Goal: Register for event/course: Sign up to attend an event or enroll in a course

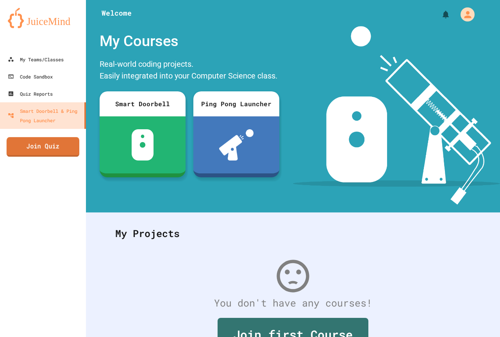
click at [44, 153] on link "Join Quiz" at bounding box center [43, 147] width 73 height 20
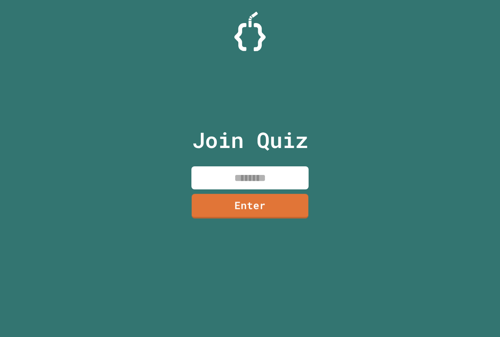
click at [278, 183] on input at bounding box center [250, 178] width 117 height 23
type input "********"
click at [278, 195] on link "Enter" at bounding box center [250, 205] width 118 height 25
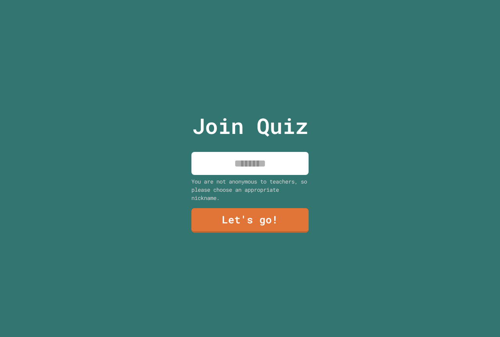
click at [275, 157] on input at bounding box center [250, 163] width 117 height 23
type input "******"
click at [280, 210] on link "Let's go!" at bounding box center [250, 220] width 114 height 26
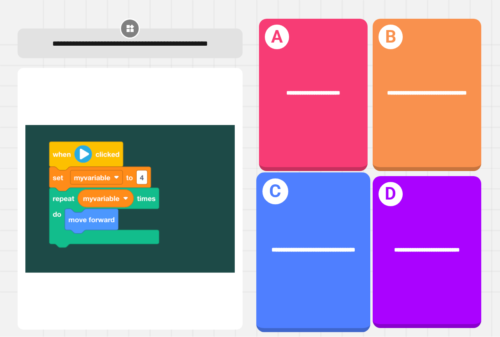
click at [329, 197] on div "**********" at bounding box center [313, 252] width 114 height 160
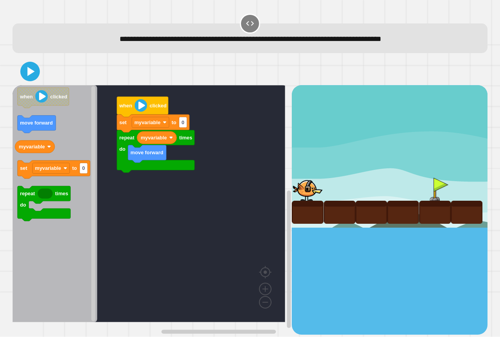
click at [244, 202] on rect "Blockly Workspace" at bounding box center [149, 203] width 273 height 237
type input "*"
click at [28, 79] on icon at bounding box center [30, 72] width 16 height 16
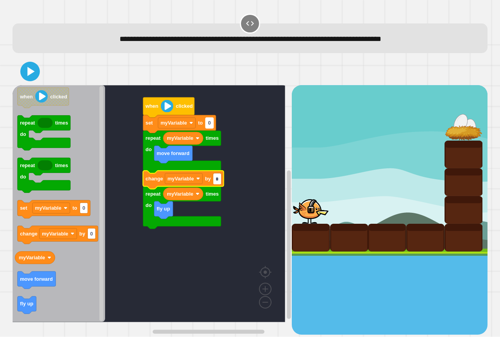
click at [212, 123] on rect "Blockly Workspace" at bounding box center [210, 123] width 8 height 11
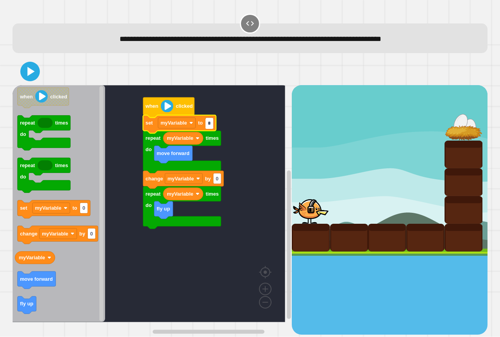
type input "*"
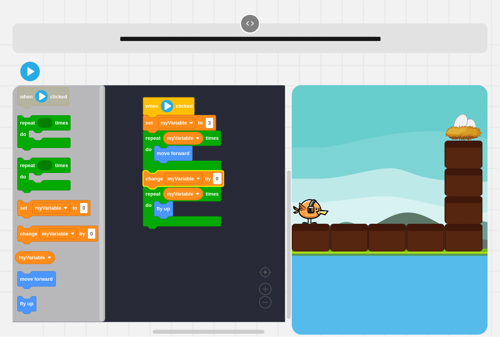
click at [217, 184] on rect "Blockly Workspace" at bounding box center [217, 179] width 8 height 11
type input "*"
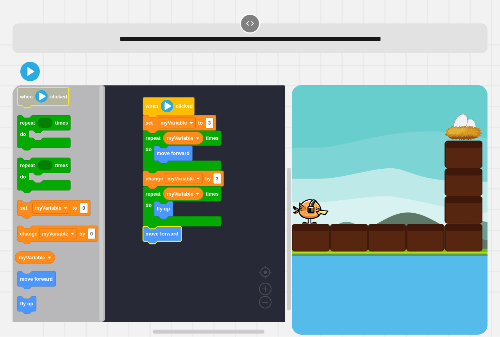
click at [24, 75] on icon at bounding box center [30, 72] width 16 height 16
click at [25, 75] on icon at bounding box center [29, 71] width 17 height 17
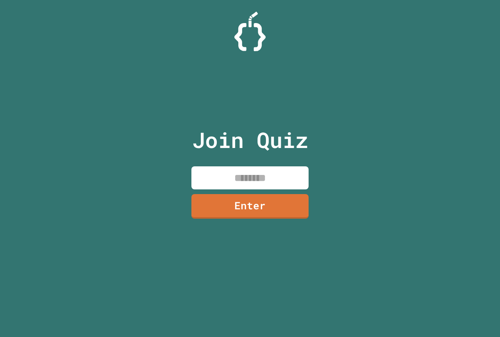
click at [269, 174] on input at bounding box center [250, 178] width 117 height 23
type input "********"
click at [272, 190] on div "Join Quiz ******** Enter" at bounding box center [250, 169] width 132 height 298
click at [271, 196] on link "Enter" at bounding box center [250, 206] width 117 height 25
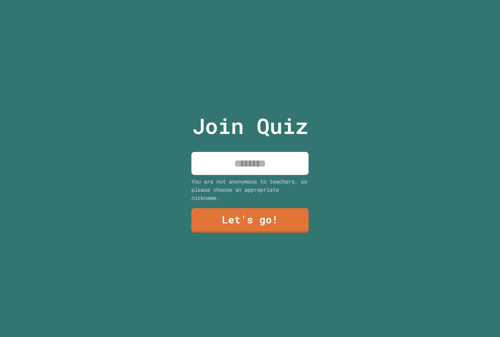
click at [273, 167] on input at bounding box center [250, 163] width 117 height 23
type input "******"
click at [240, 198] on div "You are not anonymous to teachers, so please choose an appropriate nickname." at bounding box center [250, 189] width 117 height 25
click at [241, 198] on div "Join Quiz ****** You are not anonymous to teachers, so please choose an appropr…" at bounding box center [250, 168] width 132 height 337
drag, startPoint x: 241, startPoint y: 200, endPoint x: 239, endPoint y: 205, distance: 5.4
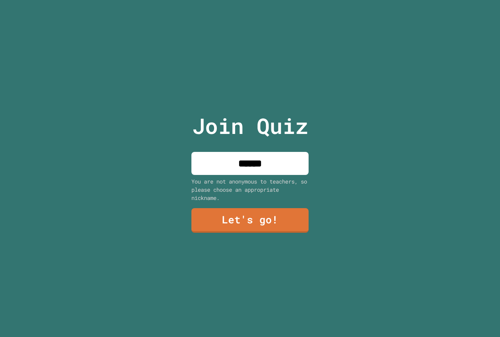
click at [239, 203] on div "Join Quiz ****** You are not anonymous to teachers, so please choose an appropr…" at bounding box center [250, 168] width 132 height 337
click at [239, 208] on link "Let's go!" at bounding box center [250, 220] width 118 height 25
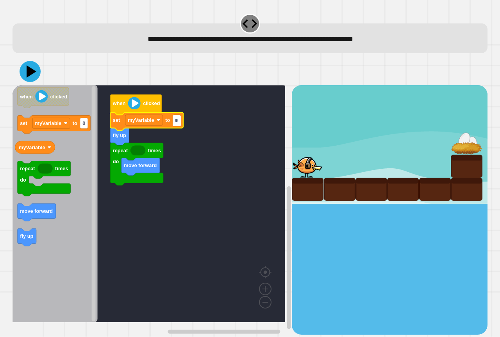
type input "*"
click at [37, 73] on icon at bounding box center [30, 71] width 21 height 21
click at [64, 160] on icon "Blockly Workspace" at bounding box center [55, 203] width 85 height 237
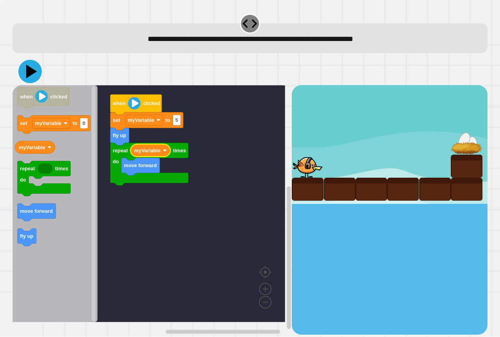
click at [29, 75] on icon at bounding box center [31, 72] width 11 height 14
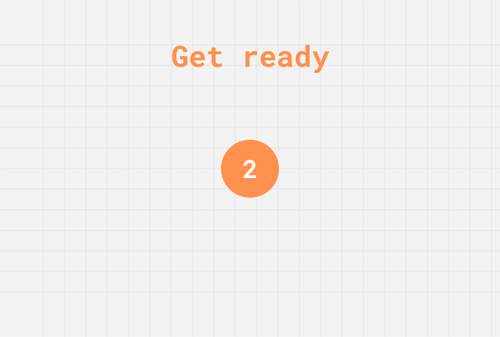
click at [258, 247] on div "Get ready 2" at bounding box center [250, 168] width 59 height 337
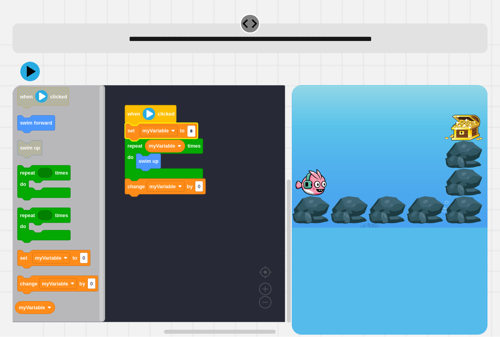
type input "*"
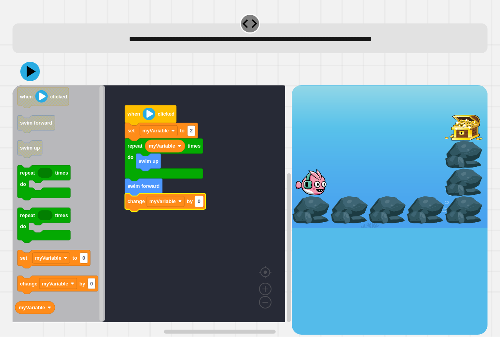
click at [201, 204] on rect "Blockly Workspace" at bounding box center [199, 201] width 8 height 11
type input "*"
click at [32, 72] on icon at bounding box center [31, 72] width 11 height 14
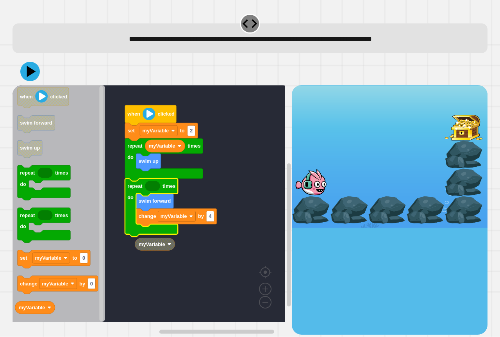
click at [165, 235] on g "myVariable when clicked set myVariable to 2 myVariable swim up repeat times do …" at bounding box center [155, 203] width 284 height 237
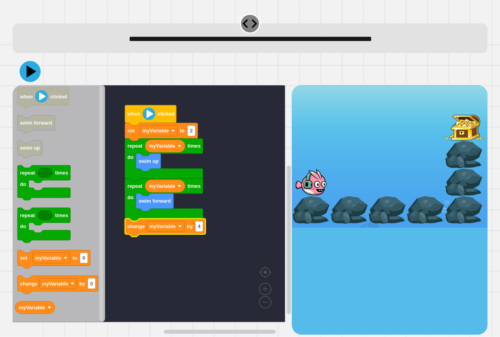
click at [34, 75] on icon at bounding box center [30, 71] width 21 height 21
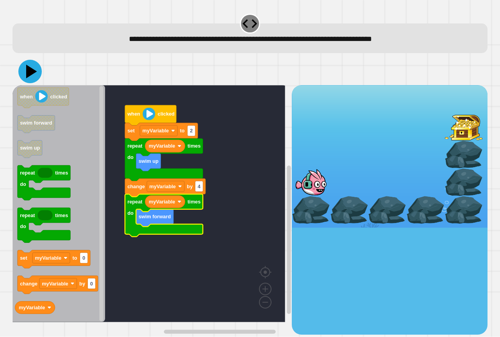
click at [27, 81] on button at bounding box center [29, 71] width 23 height 23
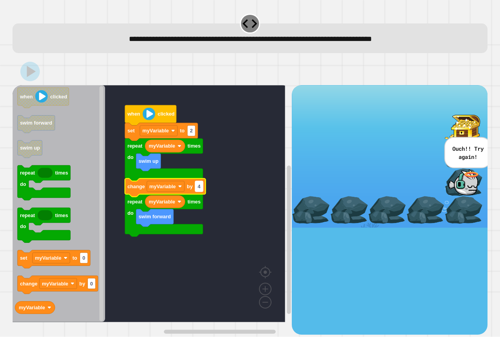
click at [201, 190] on rect "Blockly Workspace" at bounding box center [199, 186] width 8 height 11
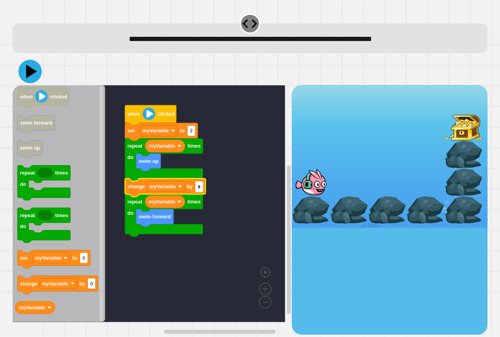
click at [25, 66] on icon at bounding box center [29, 71] width 23 height 23
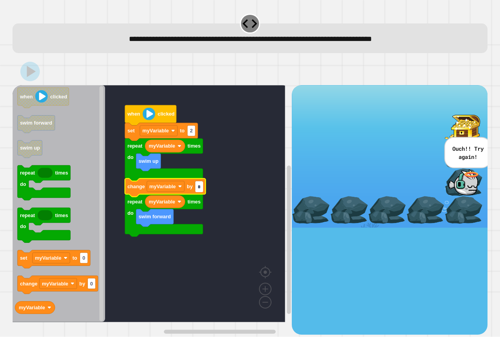
click at [201, 190] on input "*" at bounding box center [199, 187] width 8 height 11
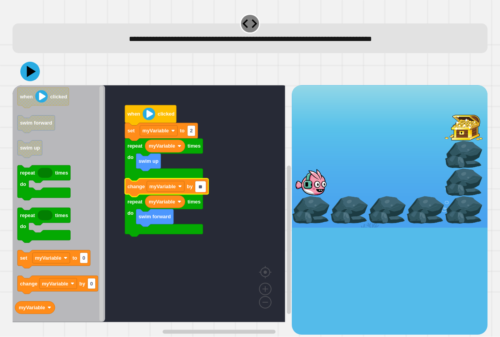
type input "*"
click at [28, 61] on div at bounding box center [250, 71] width 475 height 27
click at [30, 65] on icon at bounding box center [30, 71] width 20 height 20
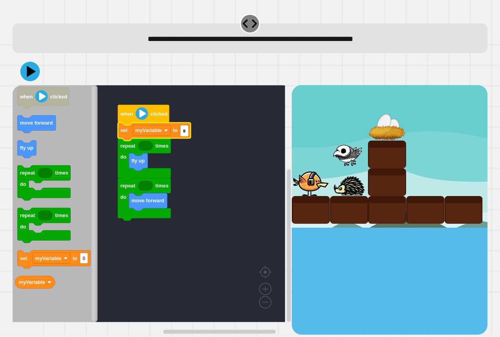
type input "*"
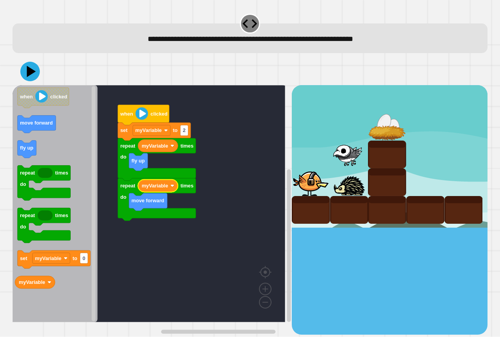
click at [47, 77] on div at bounding box center [250, 71] width 475 height 27
click at [36, 73] on icon at bounding box center [29, 71] width 23 height 23
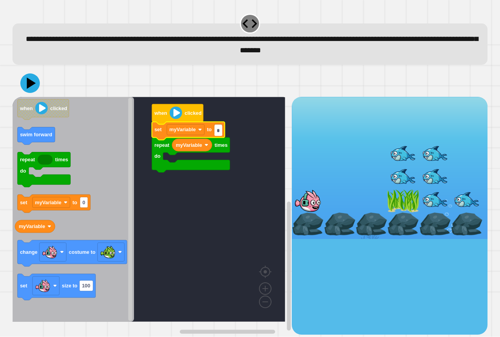
type input "*"
click at [120, 206] on icon "Blockly Workspace" at bounding box center [74, 209] width 122 height 225
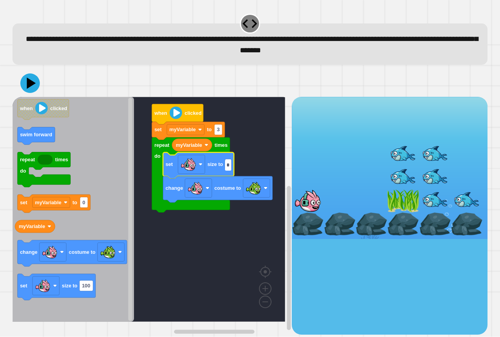
type input "*"
click at [36, 84] on icon at bounding box center [29, 83] width 23 height 23
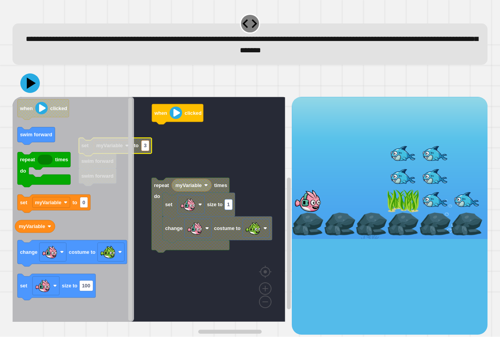
click at [58, 135] on icon "Blockly Workspace" at bounding box center [74, 209] width 122 height 225
click at [88, 146] on div "when clicked repeat times do myVariable set size to 1 change costume to set myV…" at bounding box center [152, 216] width 279 height 238
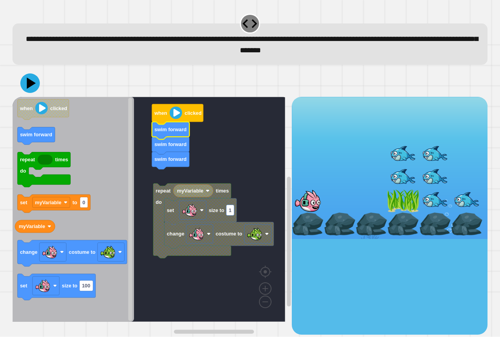
click at [162, 180] on rect "Blockly Workspace" at bounding box center [149, 209] width 273 height 225
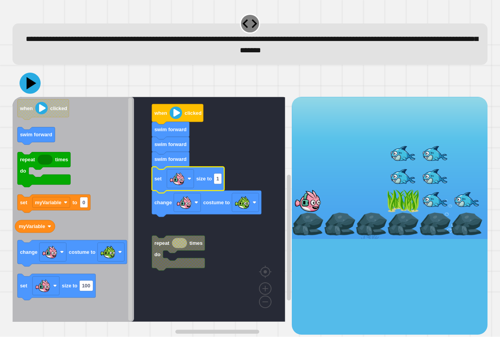
click at [29, 85] on icon at bounding box center [32, 83] width 10 height 12
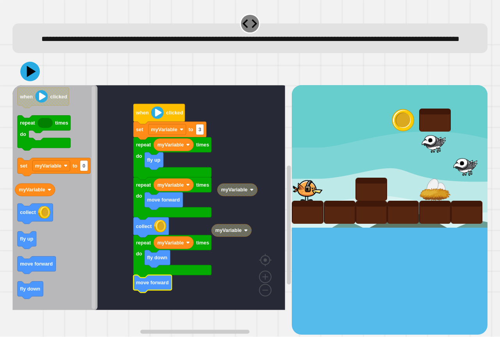
click at [27, 81] on icon at bounding box center [30, 72] width 20 height 20
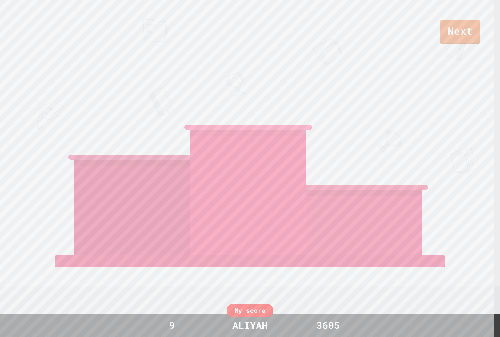
drag, startPoint x: 166, startPoint y: 248, endPoint x: 282, endPoint y: 247, distance: 115.7
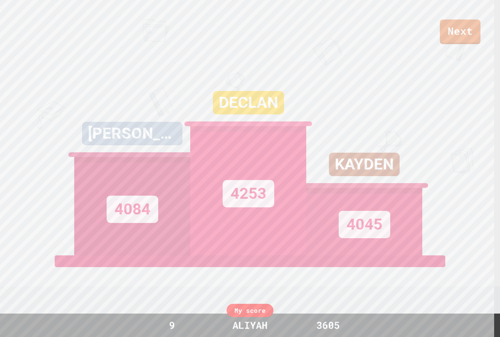
drag, startPoint x: 282, startPoint y: 247, endPoint x: 473, endPoint y: 216, distance: 193.9
click at [473, 216] on div "Next [PERSON_NAME] 4084 DECLAN 4253 KAYDEN 4045 View leaderboard" at bounding box center [250, 168] width 500 height 337
drag, startPoint x: 485, startPoint y: 120, endPoint x: 459, endPoint y: 56, distance: 69.3
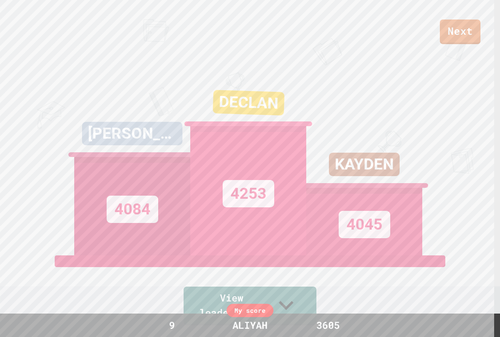
drag, startPoint x: 459, startPoint y: 56, endPoint x: 442, endPoint y: 36, distance: 26.9
click at [442, 36] on div "Next" at bounding box center [250, 22] width 500 height 44
click at [451, 35] on link "Next" at bounding box center [461, 31] width 40 height 26
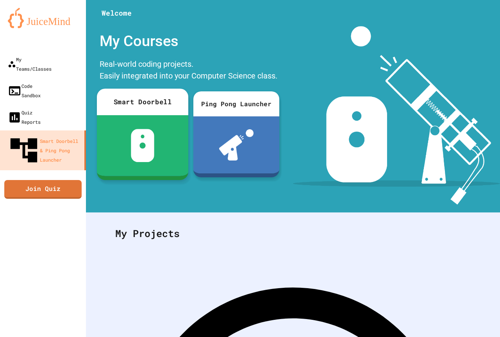
drag, startPoint x: 68, startPoint y: 161, endPoint x: 63, endPoint y: 161, distance: 4.7
click at [67, 161] on div "My Teams/Classes Code Sandbox Quiz Reports Smart Doorbell & Ping Pong Launcher …" at bounding box center [43, 168] width 86 height 337
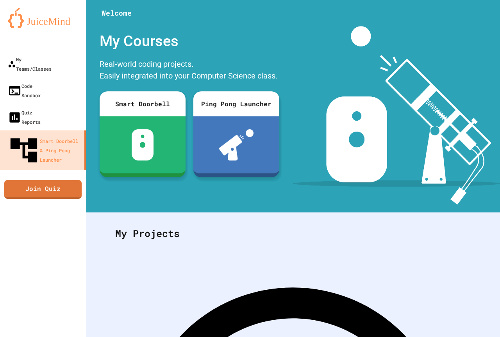
click at [71, 180] on link "Join Quiz" at bounding box center [42, 189] width 77 height 19
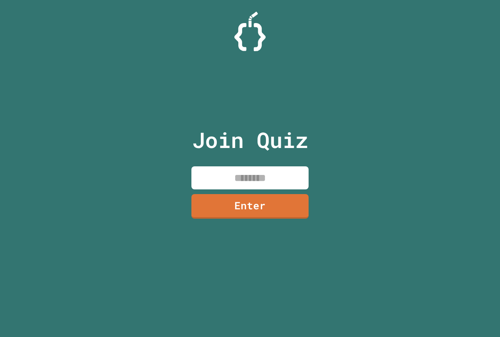
click at [235, 173] on input at bounding box center [250, 178] width 117 height 23
type input "********"
drag, startPoint x: 269, startPoint y: 215, endPoint x: 270, endPoint y: 211, distance: 4.1
click at [270, 211] on link "Enter" at bounding box center [250, 206] width 117 height 25
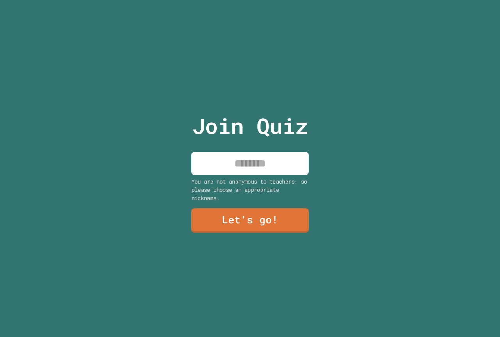
click at [269, 169] on input at bounding box center [250, 163] width 117 height 23
type input "*******"
click at [240, 213] on link "Let's go!" at bounding box center [250, 220] width 114 height 26
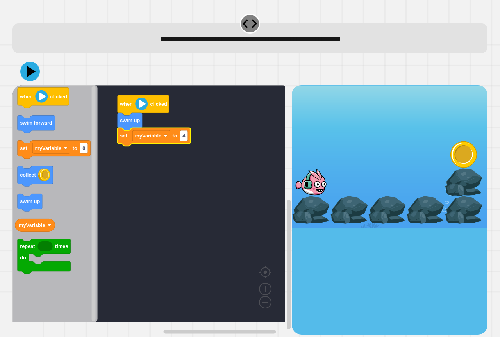
click at [182, 153] on rect "Blockly Workspace" at bounding box center [149, 203] width 273 height 237
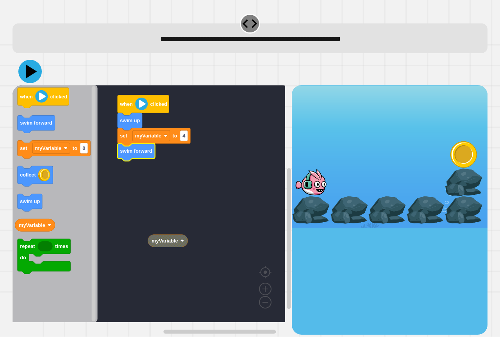
click at [38, 70] on icon at bounding box center [29, 71] width 23 height 23
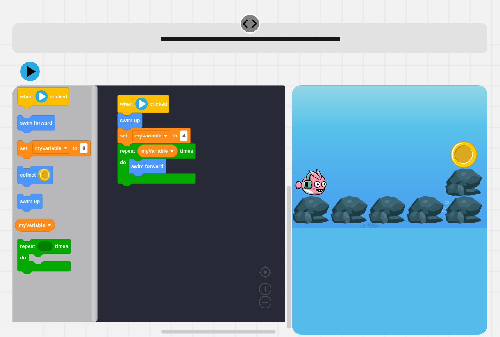
click at [39, 81] on div at bounding box center [250, 71] width 475 height 27
click at [38, 80] on div at bounding box center [250, 71] width 475 height 27
click at [38, 76] on icon at bounding box center [30, 71] width 21 height 21
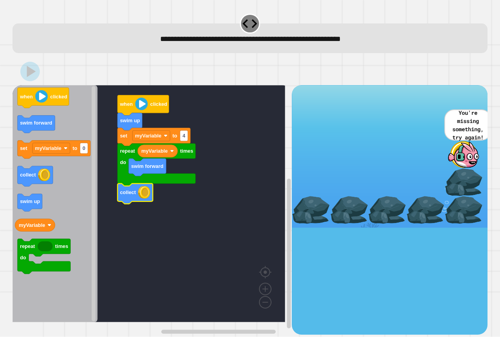
click at [25, 66] on icon at bounding box center [30, 72] width 20 height 20
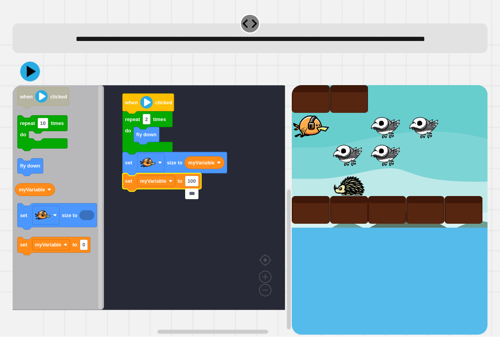
click at [28, 77] on icon at bounding box center [30, 72] width 20 height 20
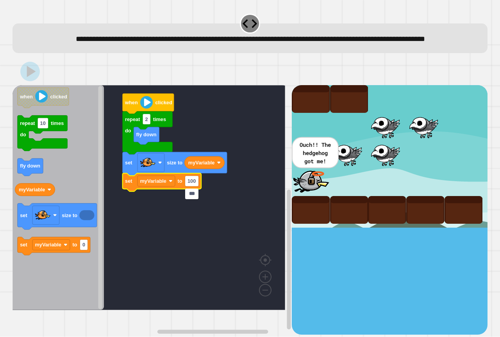
click at [196, 194] on input "***" at bounding box center [192, 194] width 14 height 11
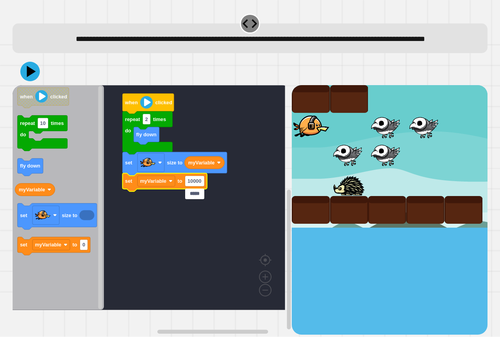
type input "*****"
click at [27, 79] on icon at bounding box center [30, 72] width 20 height 20
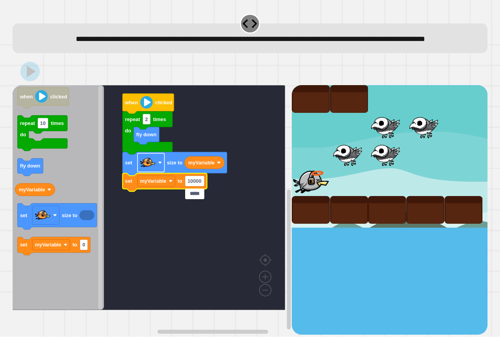
click at [145, 171] on image "Blockly Workspace" at bounding box center [148, 163] width 16 height 16
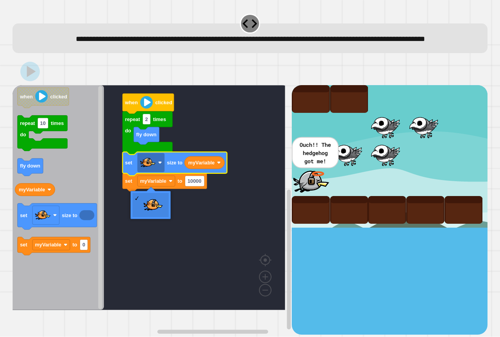
click at [227, 149] on rect "Blockly Workspace" at bounding box center [149, 197] width 273 height 225
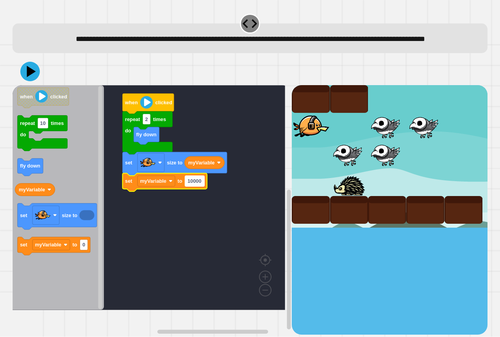
click at [202, 184] on text "10000" at bounding box center [195, 182] width 14 height 6
type input "***"
click at [30, 83] on icon at bounding box center [29, 71] width 23 height 23
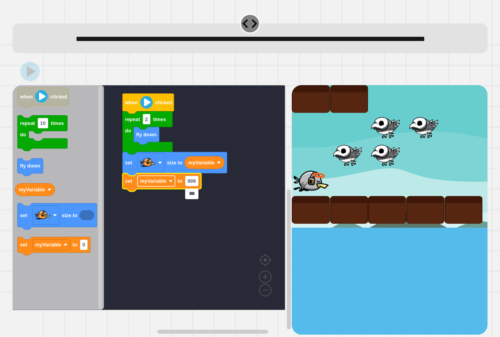
click at [173, 186] on rect "Blockly Workspace" at bounding box center [157, 181] width 38 height 11
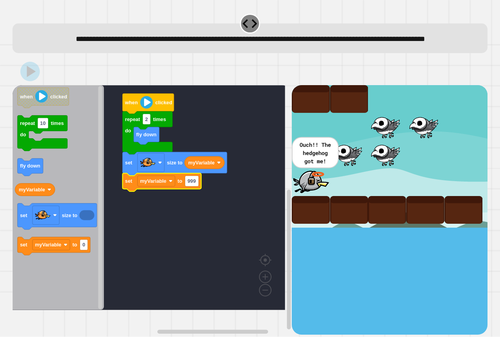
click at [251, 206] on rect "Blockly Workspace" at bounding box center [149, 197] width 273 height 225
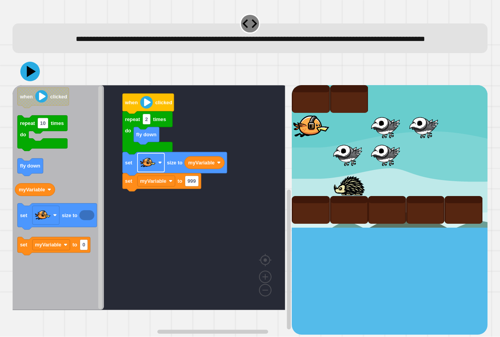
click at [158, 172] on rect "Blockly Workspace" at bounding box center [151, 163] width 27 height 19
click at [186, 157] on rect "Blockly Workspace" at bounding box center [149, 197] width 273 height 225
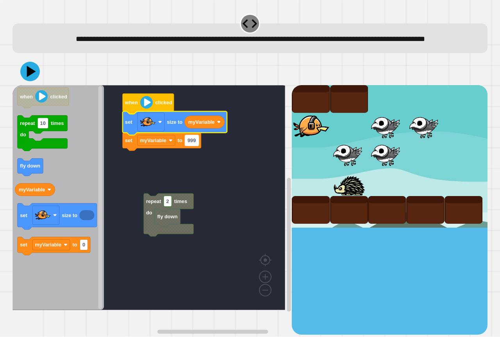
click at [196, 144] on text "999" at bounding box center [192, 141] width 8 height 6
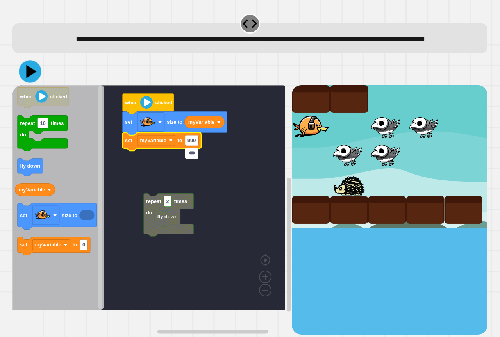
click at [25, 78] on icon at bounding box center [30, 72] width 22 height 22
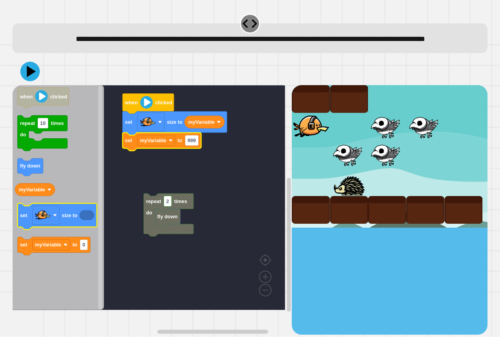
click at [73, 241] on icon "when clicked repeat 10 times do fly down myVariable set size to set myVariable …" at bounding box center [58, 197] width 91 height 225
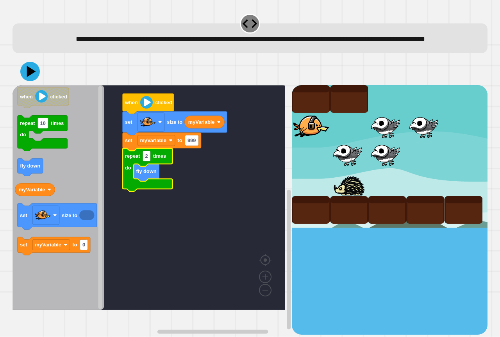
click at [31, 73] on div at bounding box center [250, 71] width 475 height 27
click at [32, 77] on icon at bounding box center [30, 72] width 20 height 20
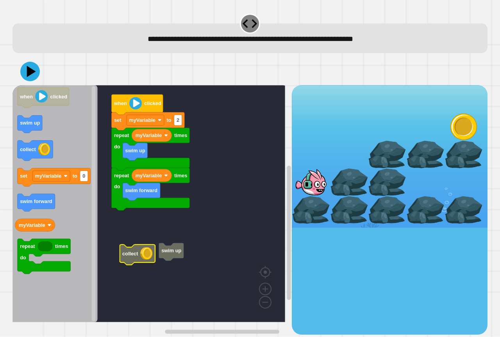
click at [143, 236] on rect "Blockly Workspace" at bounding box center [149, 203] width 273 height 237
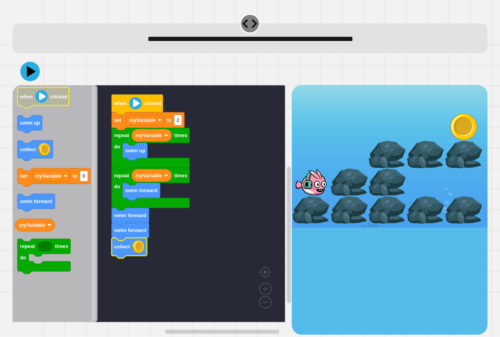
click at [27, 72] on icon at bounding box center [30, 72] width 20 height 20
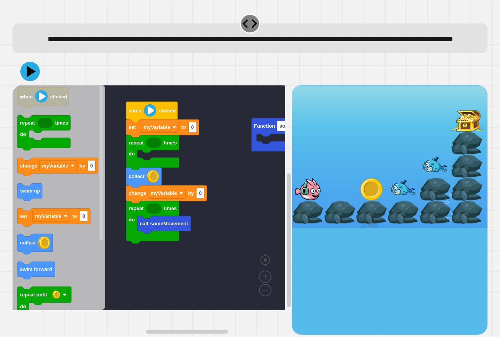
click at [258, 165] on rect "Blockly Workspace" at bounding box center [149, 197] width 273 height 225
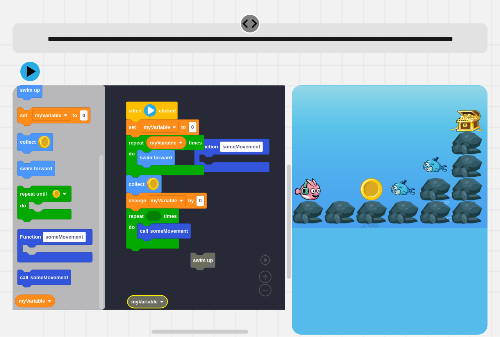
click at [155, 292] on rect "Blockly Workspace" at bounding box center [149, 197] width 273 height 225
click at [150, 286] on rect "Blockly Workspace" at bounding box center [149, 197] width 273 height 225
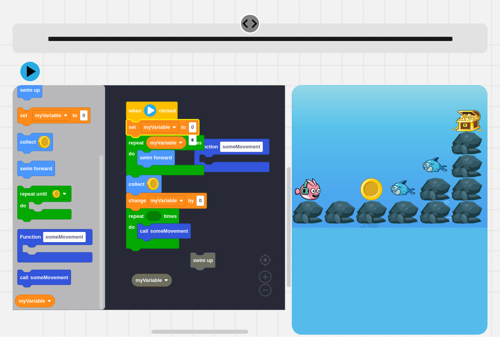
type input "*"
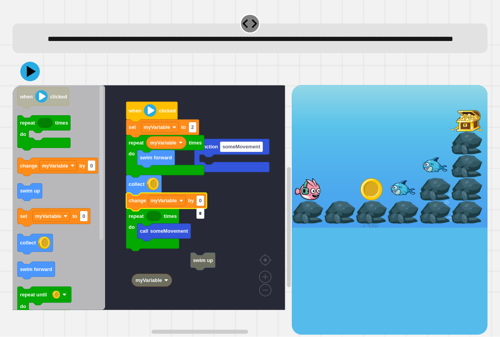
type input "*"
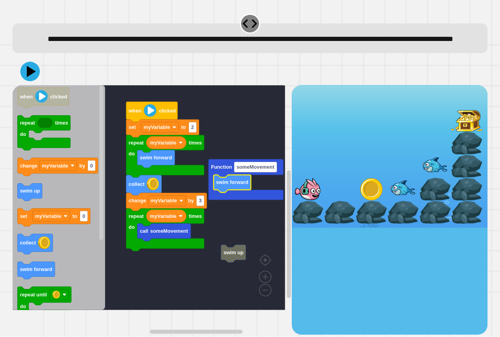
drag, startPoint x: 36, startPoint y: 82, endPoint x: 199, endPoint y: 307, distance: 278.0
click at [199, 307] on div "when clicked set myVariable to 2 repeat times do swim forward myVariable collec…" at bounding box center [250, 196] width 475 height 277
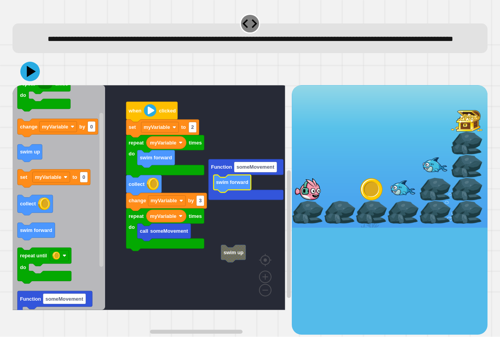
click at [33, 77] on icon at bounding box center [31, 71] width 9 height 11
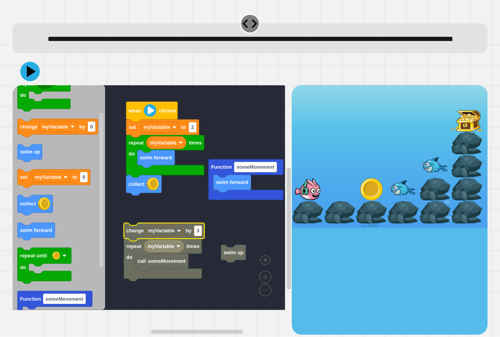
click at [248, 213] on g "when clicked set myVariable to 2 repeat times do swim forward myVariable collec…" at bounding box center [155, 197] width 284 height 225
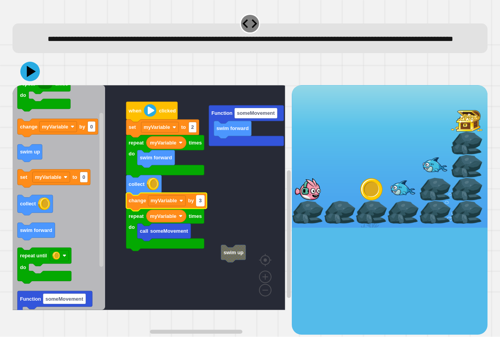
click at [200, 204] on text "3" at bounding box center [200, 201] width 3 height 6
type input "*"
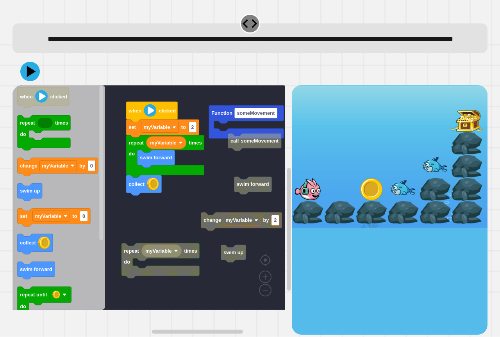
click at [134, 178] on div "swim up Function someMovement when clicked set myVariable to 2 repeat times do …" at bounding box center [152, 209] width 279 height 249
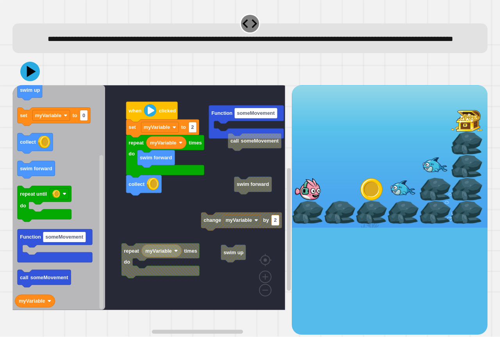
click at [107, 64] on div "**********" at bounding box center [250, 173] width 480 height 327
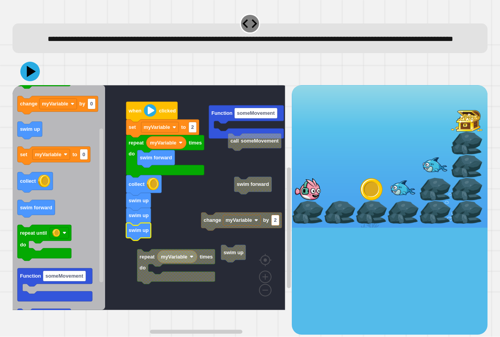
click at [222, 241] on g "swim up Function someMovement call someMovement swim forward repeat times do my…" at bounding box center [155, 197] width 284 height 225
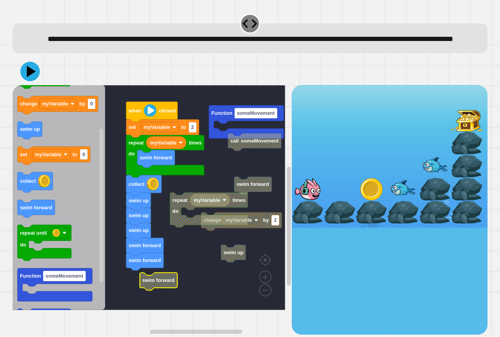
click at [140, 285] on rect "Blockly Workspace" at bounding box center [149, 197] width 273 height 225
click at [24, 83] on icon at bounding box center [30, 72] width 22 height 22
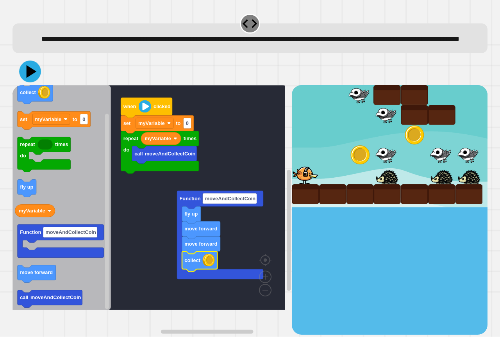
click at [36, 83] on icon at bounding box center [30, 72] width 22 height 22
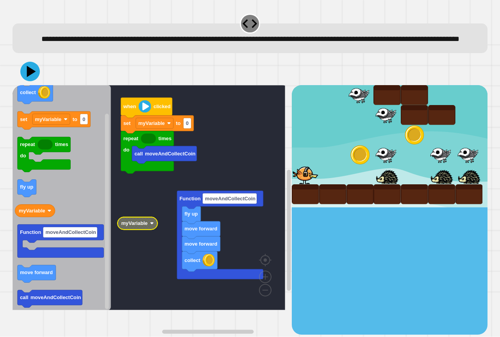
click at [79, 215] on div "call moveAndCollectCoin repeat times do set myVariable to 0 when clicked Functi…" at bounding box center [152, 209] width 279 height 249
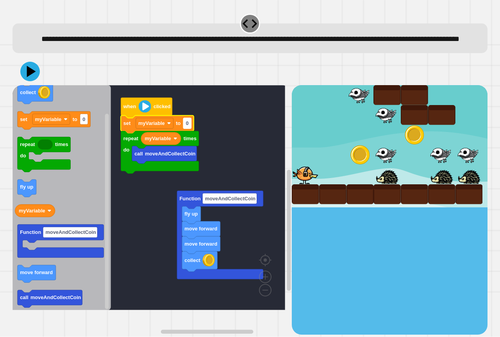
click at [188, 127] on text "0" at bounding box center [187, 124] width 3 height 6
type input "*"
click at [31, 81] on button at bounding box center [30, 72] width 20 height 20
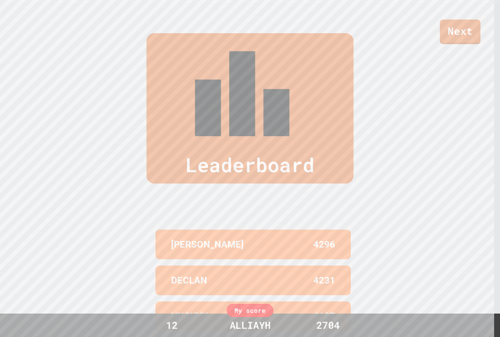
scroll to position [340, 0]
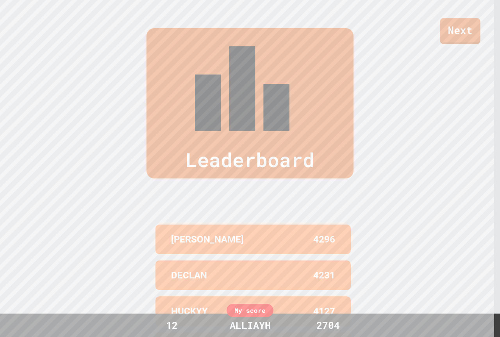
click at [475, 32] on link "Next" at bounding box center [461, 31] width 40 height 26
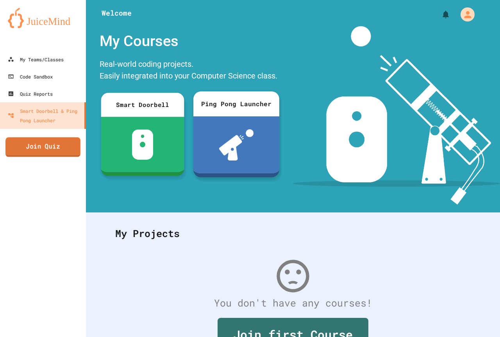
click at [61, 151] on link "Join Quiz" at bounding box center [42, 148] width 75 height 20
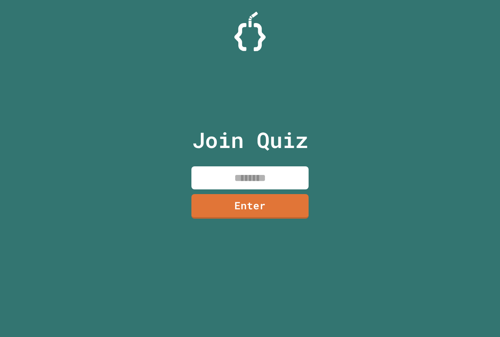
click at [238, 181] on input at bounding box center [250, 178] width 117 height 23
paste input "********"
type input "********"
click at [238, 203] on link "Enter" at bounding box center [250, 206] width 117 height 25
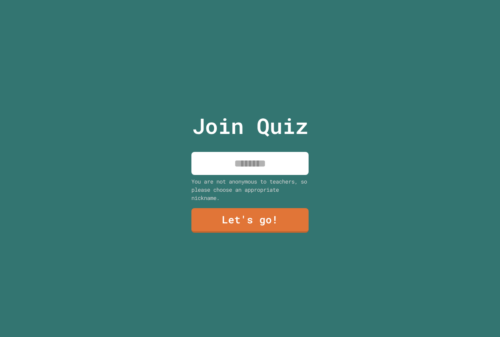
click at [256, 153] on div "Join Quiz You are not anonymous to teachers, so please choose an appropriate ni…" at bounding box center [250, 168] width 132 height 337
click at [292, 162] on input at bounding box center [250, 163] width 117 height 23
type input "******"
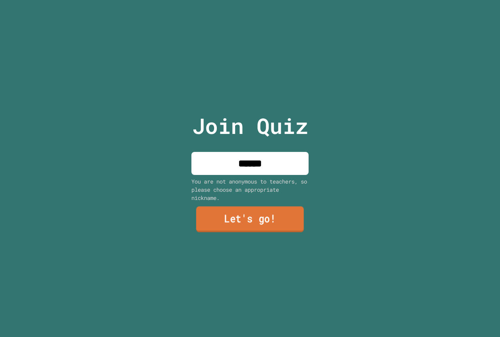
click at [283, 216] on link "Let's go!" at bounding box center [250, 220] width 108 height 26
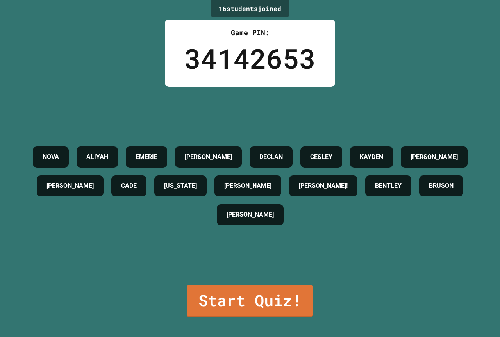
click at [278, 276] on div "NOVA ALIYAH EMERIE PAYTON DECLAN CESLEY KAYDEN ELAINE CAMRYN K CADE ALASKA CARM…" at bounding box center [250, 186] width 461 height 198
click at [275, 285] on link "Start Quiz!" at bounding box center [250, 301] width 127 height 33
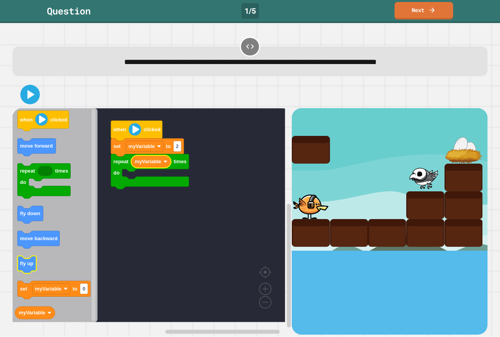
click at [27, 267] on text "fly up" at bounding box center [26, 264] width 13 height 6
click at [86, 164] on icon "Blockly Workspace" at bounding box center [55, 215] width 85 height 214
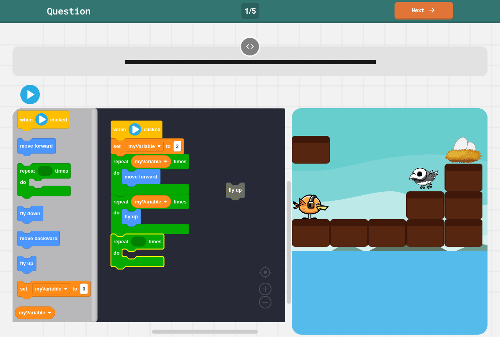
click at [43, 158] on icon "Blockly Workspace" at bounding box center [55, 215] width 85 height 214
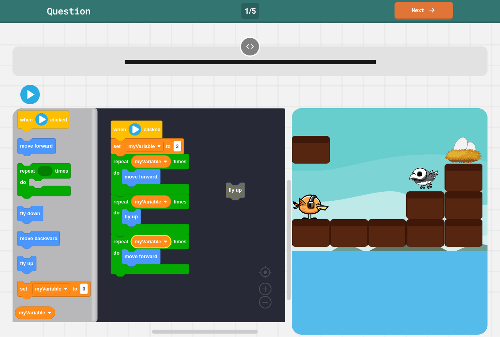
click at [34, 99] on icon at bounding box center [30, 95] width 16 height 16
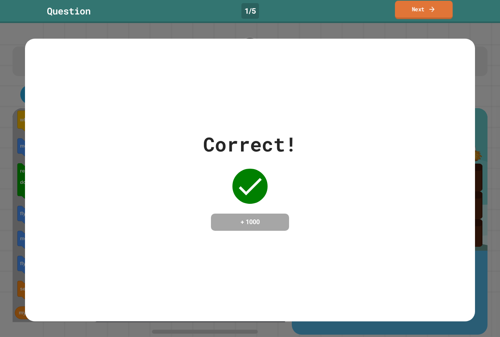
click at [419, 15] on link "Next" at bounding box center [424, 10] width 58 height 18
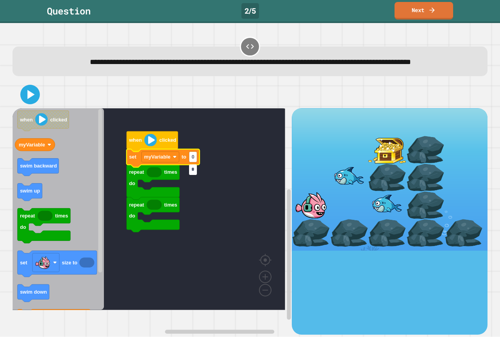
type input "*"
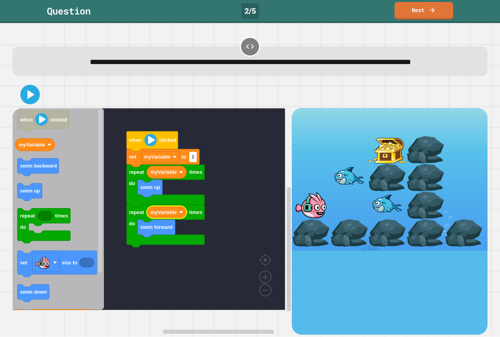
drag, startPoint x: 34, startPoint y: 96, endPoint x: 29, endPoint y: 102, distance: 7.8
click at [32, 98] on div "when clicked repeat times do swim forward myVariable repeat times do swim up my…" at bounding box center [250, 208] width 480 height 259
click at [29, 102] on icon at bounding box center [29, 94] width 17 height 17
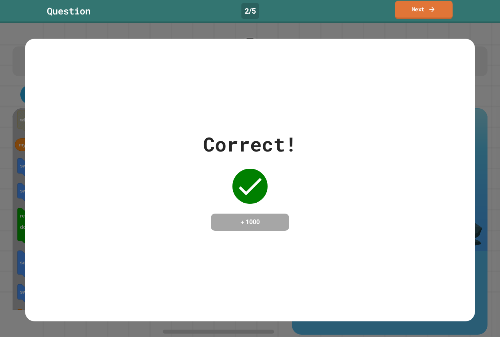
click at [428, 17] on link "Next" at bounding box center [424, 10] width 58 height 18
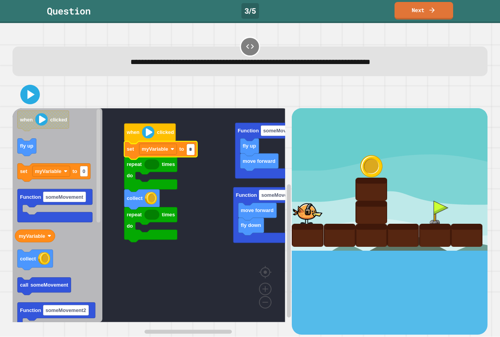
type input "*"
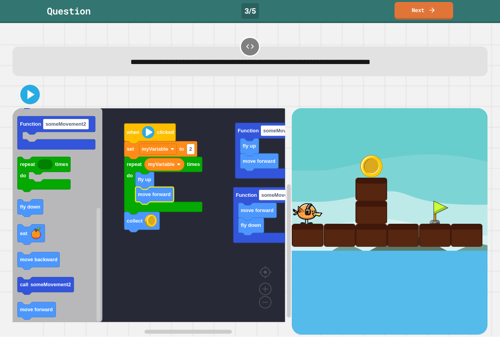
click at [62, 193] on icon "Blockly Workspace" at bounding box center [58, 215] width 90 height 214
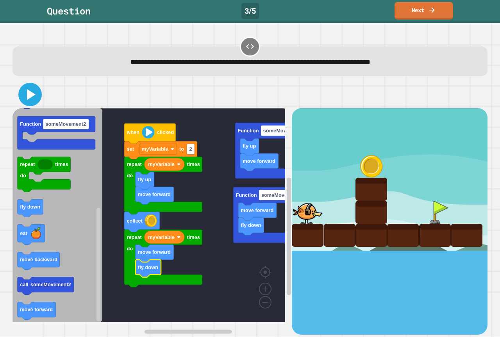
click at [32, 92] on icon at bounding box center [30, 94] width 19 height 19
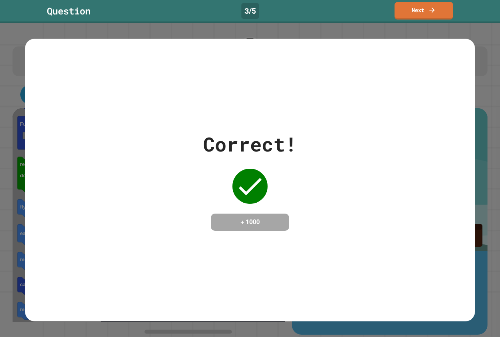
click at [417, 12] on link "Next" at bounding box center [424, 11] width 59 height 18
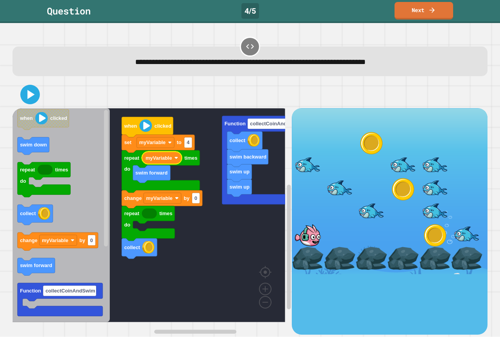
click at [236, 240] on rect "Blockly Workspace" at bounding box center [149, 215] width 273 height 214
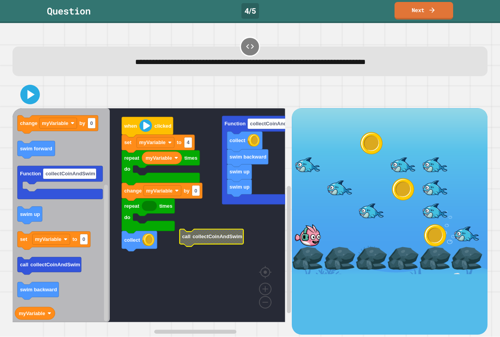
click at [247, 206] on rect "Blockly Workspace" at bounding box center [149, 215] width 273 height 214
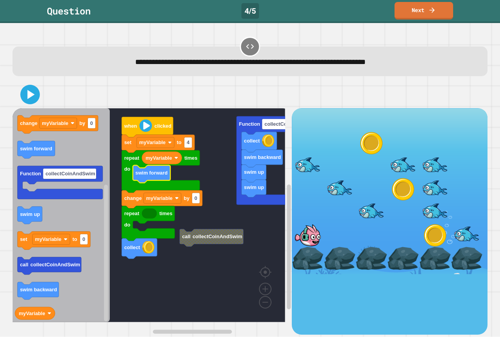
click at [175, 294] on rect "Blockly Workspace" at bounding box center [149, 215] width 273 height 214
type input "*"
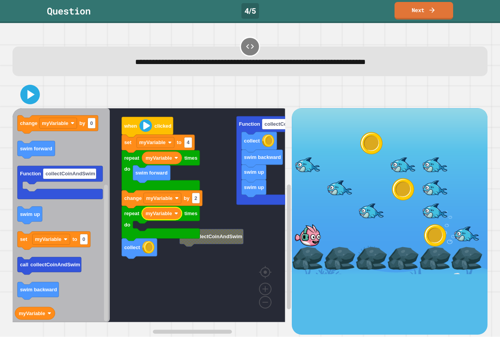
click at [154, 255] on g "swim up swim up swim backward collect Function collectCoinAndSwim call collectC…" at bounding box center [168, 215] width 310 height 214
click at [154, 254] on g "swim up swim up swim backward collect Function collectCoinAndSwim call collectC…" at bounding box center [168, 215] width 310 height 214
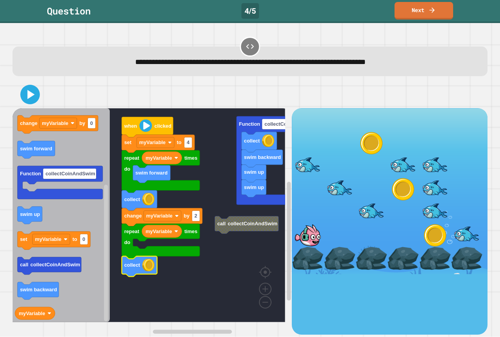
click at [36, 283] on icon "Blockly Workspace" at bounding box center [61, 215] width 97 height 214
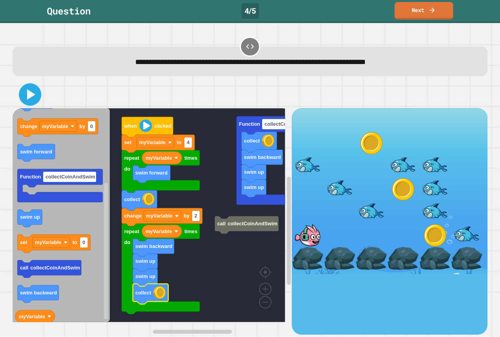
click at [29, 94] on icon at bounding box center [31, 95] width 8 height 11
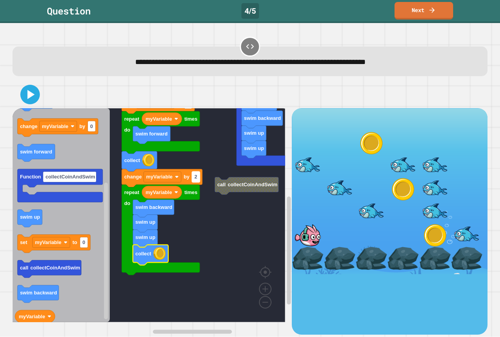
click at [197, 180] on text "2" at bounding box center [196, 177] width 3 height 6
click at [208, 192] on rect "Blockly Workspace" at bounding box center [149, 215] width 273 height 214
click at [198, 181] on rect "Blockly Workspace" at bounding box center [196, 177] width 8 height 11
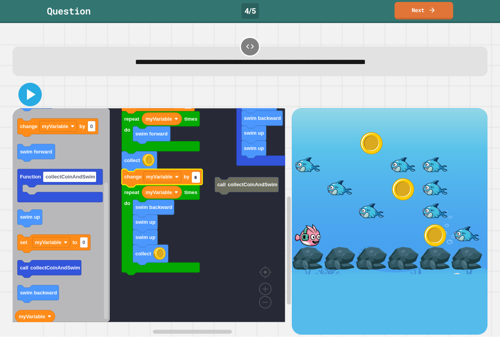
type input "*"
click at [29, 95] on icon at bounding box center [31, 94] width 9 height 11
drag, startPoint x: 195, startPoint y: 181, endPoint x: 204, endPoint y: 181, distance: 8.6
click at [204, 181] on body "**********" at bounding box center [250, 168] width 500 height 337
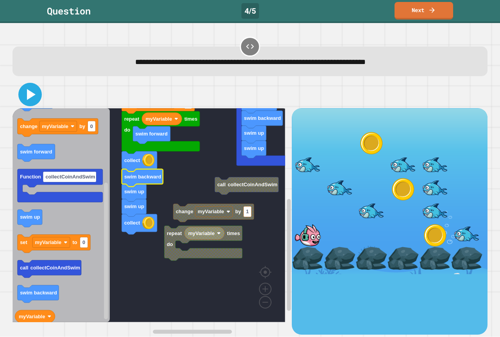
click at [29, 88] on icon at bounding box center [30, 94] width 19 height 19
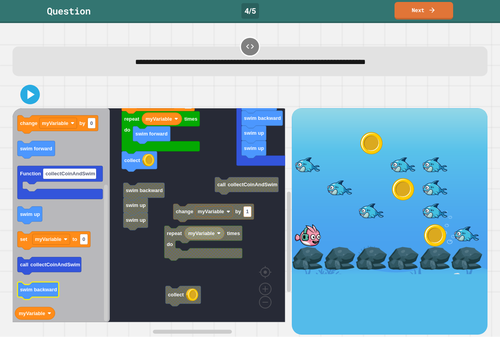
click at [119, 254] on div "swim up swim up swim backward collect Function collectCoinAndSwim call collectC…" at bounding box center [152, 221] width 279 height 226
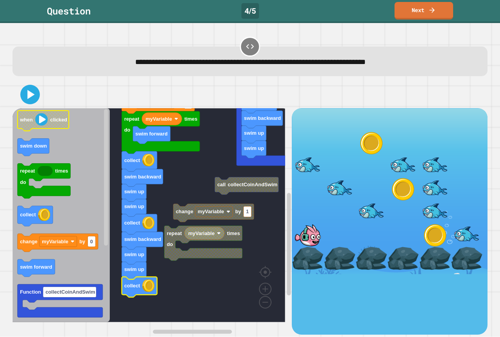
click at [34, 94] on icon at bounding box center [30, 95] width 16 height 16
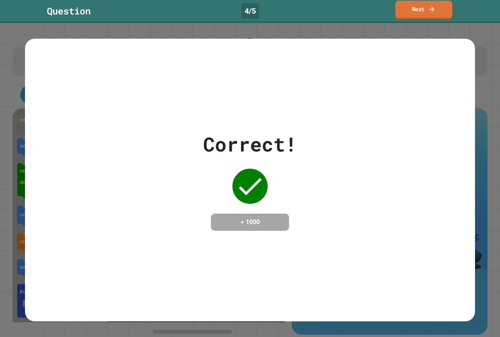
click at [444, 12] on link "Next" at bounding box center [424, 10] width 57 height 18
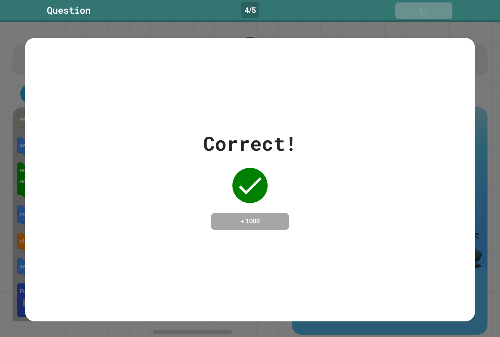
drag, startPoint x: 444, startPoint y: 12, endPoint x: 439, endPoint y: 12, distance: 4.7
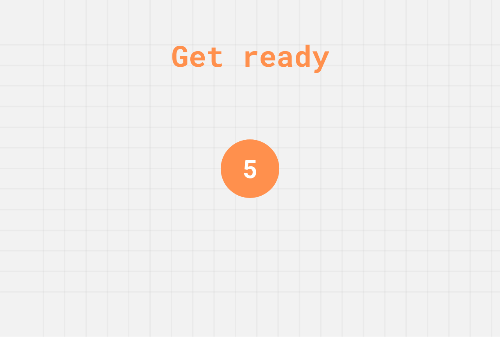
drag, startPoint x: 439, startPoint y: 12, endPoint x: 142, endPoint y: 160, distance: 332.3
click at [142, 160] on div "Get ready 5" at bounding box center [250, 168] width 500 height 337
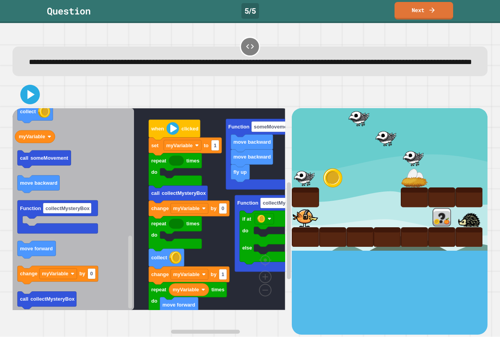
click at [86, 158] on icon "Blockly Workspace" at bounding box center [74, 209] width 122 height 202
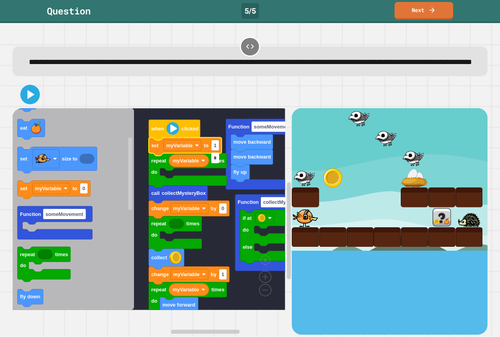
type input "*"
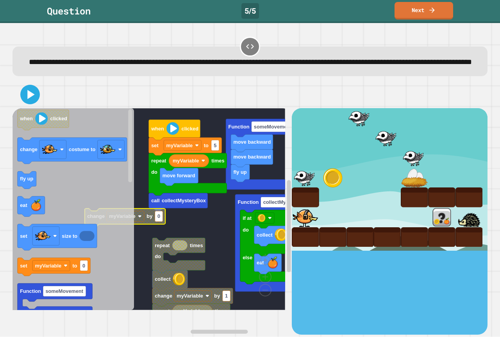
click at [102, 237] on div "fly up move backward move backward Function someMovement if at do else collect …" at bounding box center [152, 221] width 279 height 226
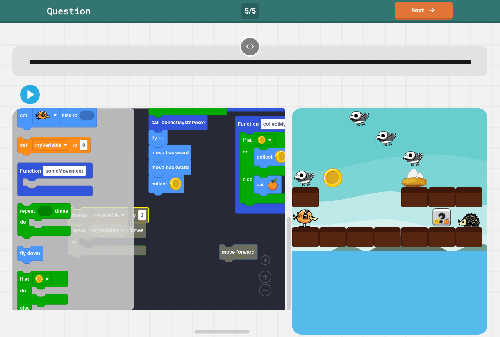
click at [72, 224] on div "fly up move backward move backward Function someMovement if at do else collect …" at bounding box center [152, 221] width 279 height 226
click at [141, 219] on text "1" at bounding box center [142, 216] width 3 height 6
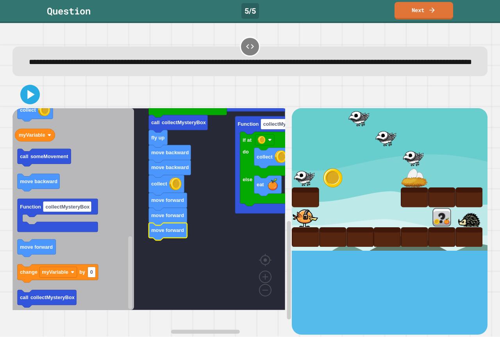
drag, startPoint x: 25, startPoint y: 98, endPoint x: 29, endPoint y: 99, distance: 4.8
click at [25, 97] on button at bounding box center [30, 95] width 20 height 20
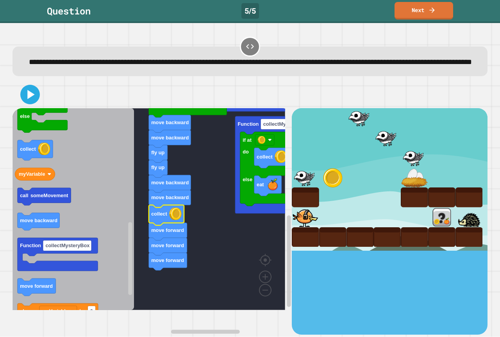
click at [41, 108] on div at bounding box center [250, 94] width 475 height 27
click at [35, 104] on icon at bounding box center [30, 95] width 18 height 18
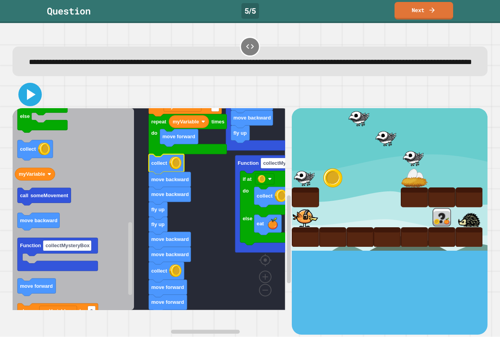
click at [27, 100] on icon at bounding box center [31, 94] width 9 height 11
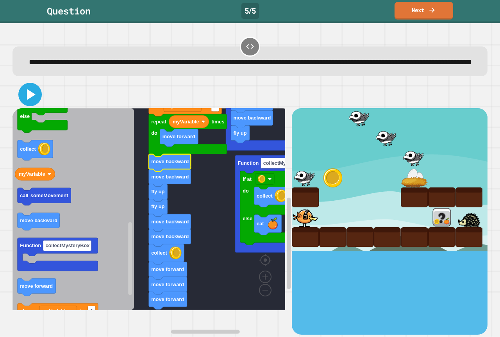
click at [27, 104] on icon at bounding box center [30, 94] width 19 height 19
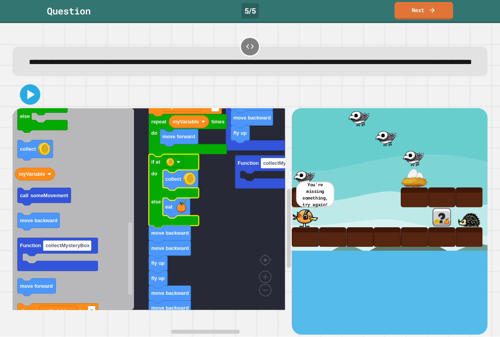
click at [37, 103] on icon at bounding box center [30, 95] width 16 height 16
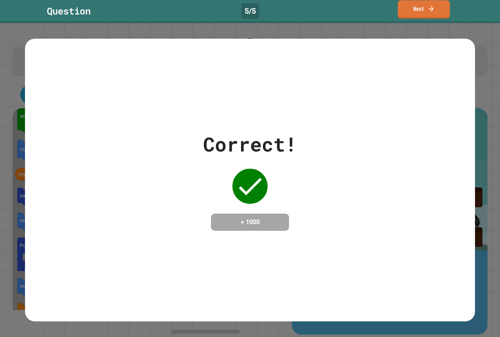
click at [421, 12] on link "Next" at bounding box center [424, 9] width 52 height 18
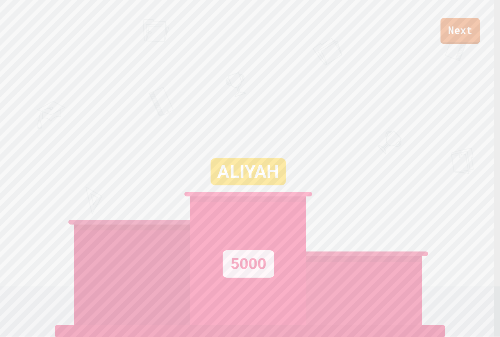
click at [450, 21] on link "Next" at bounding box center [460, 31] width 39 height 26
